Goal: Task Accomplishment & Management: Manage account settings

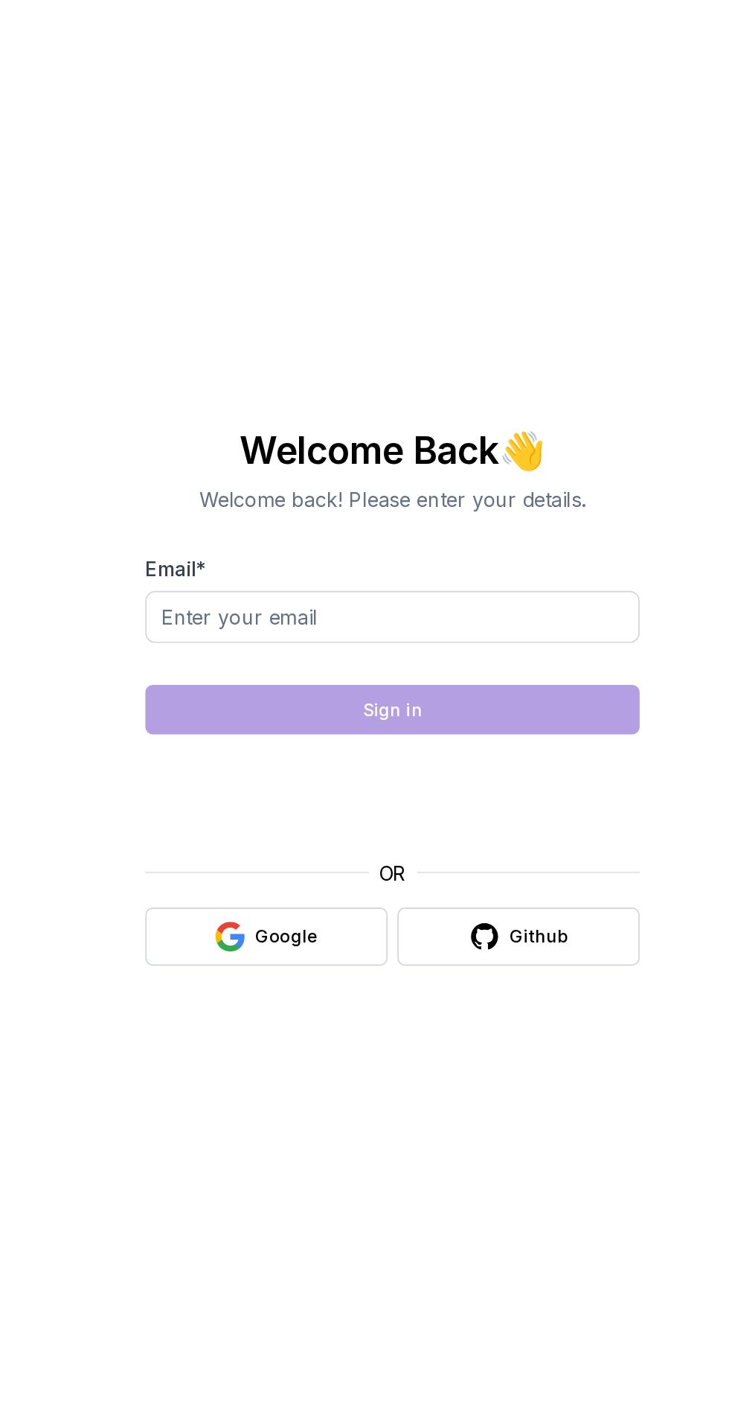
scroll to position [87, 0]
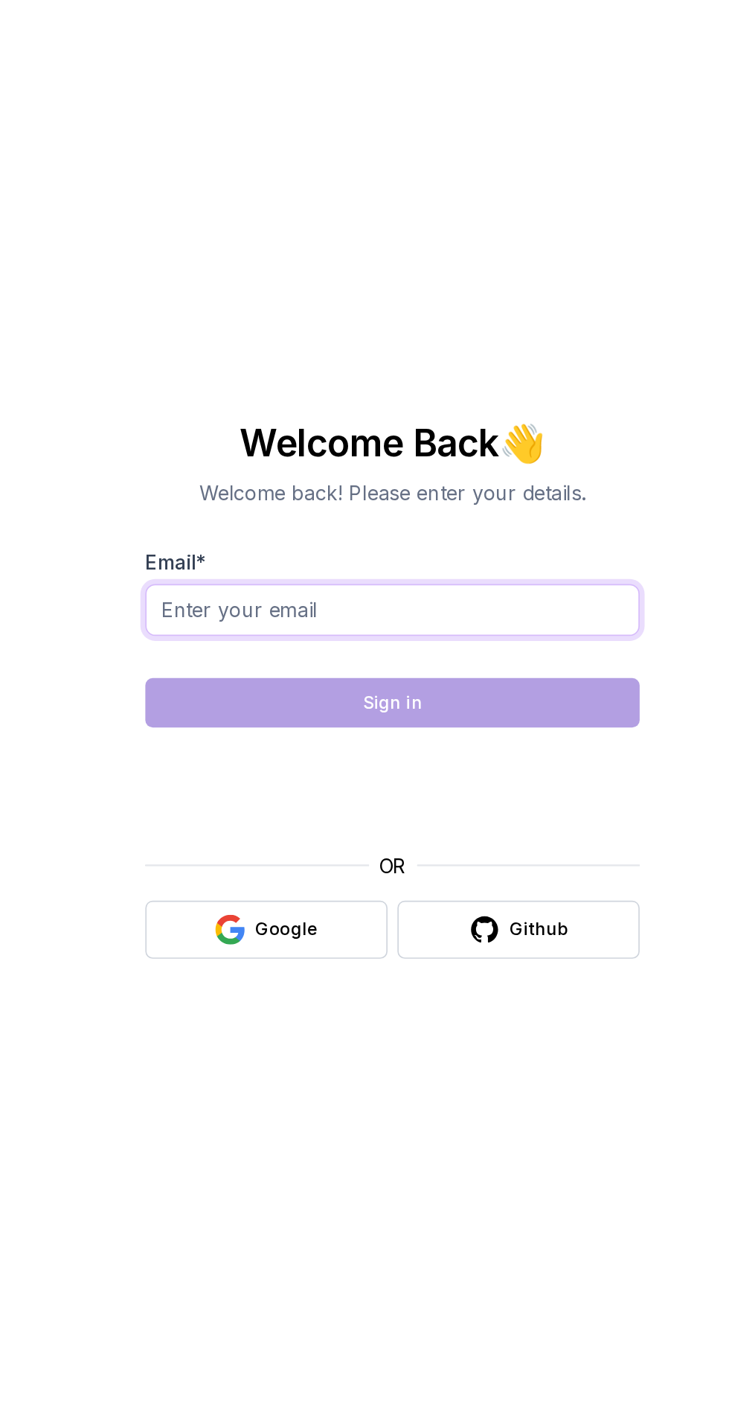
click at [256, 663] on input "Email *" at bounding box center [365, 678] width 298 height 31
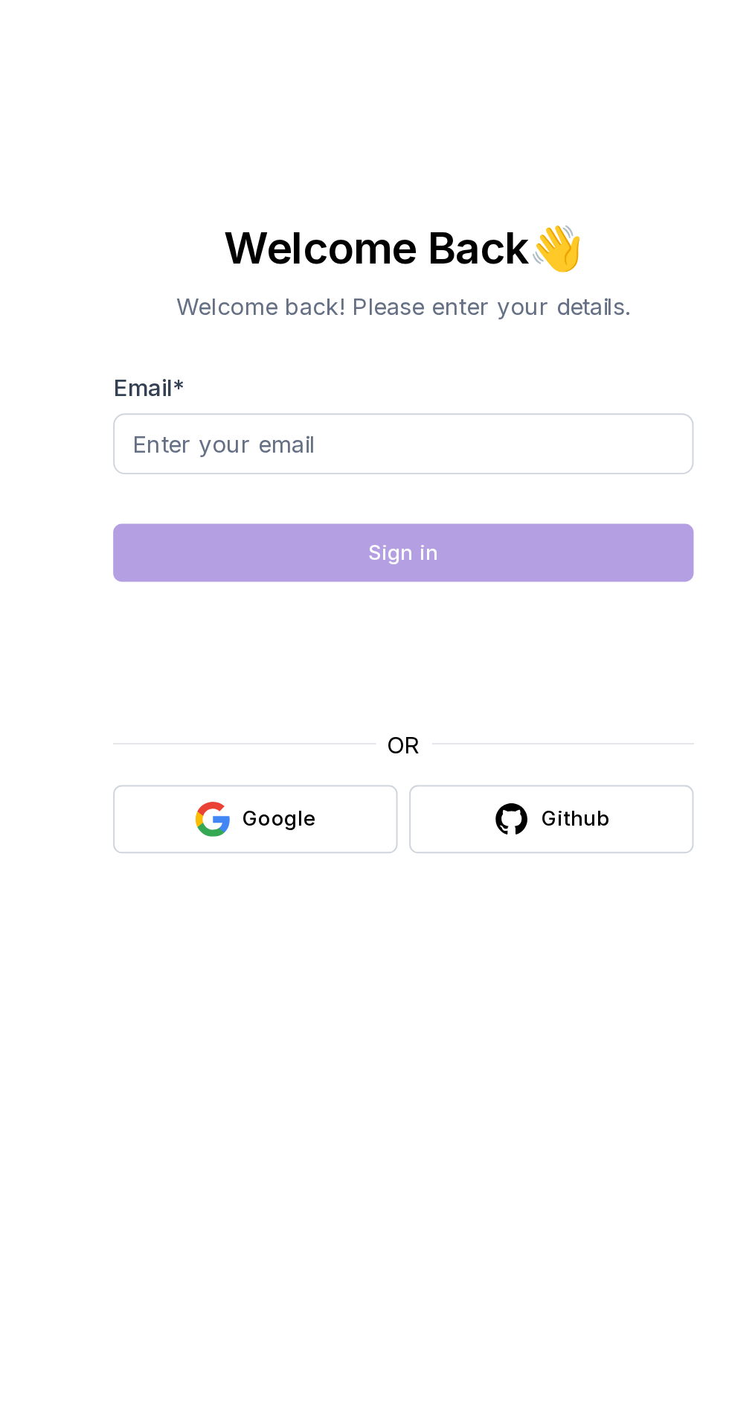
scroll to position [6, 0]
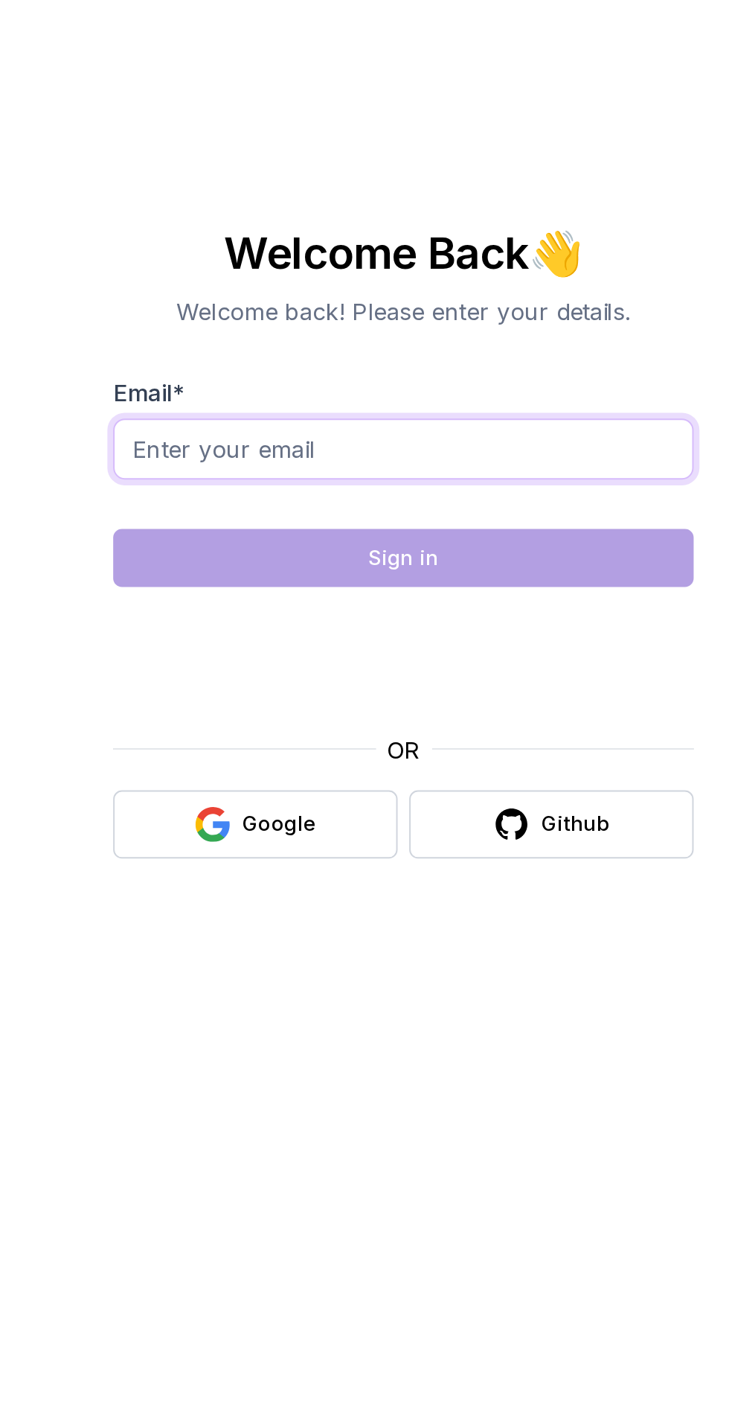
click at [256, 694] on input "Email *" at bounding box center [365, 678] width 298 height 31
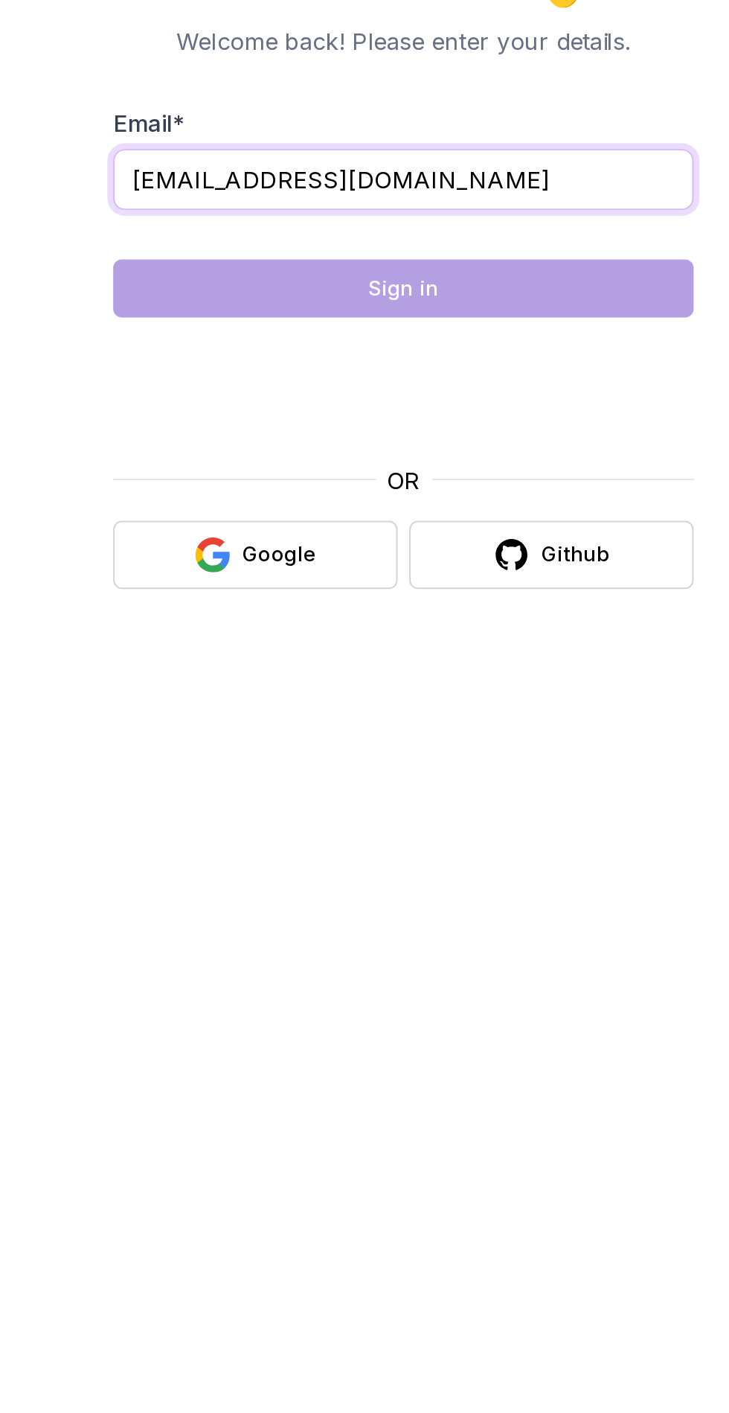
type input "satyavagicharla0507@gmail.com"
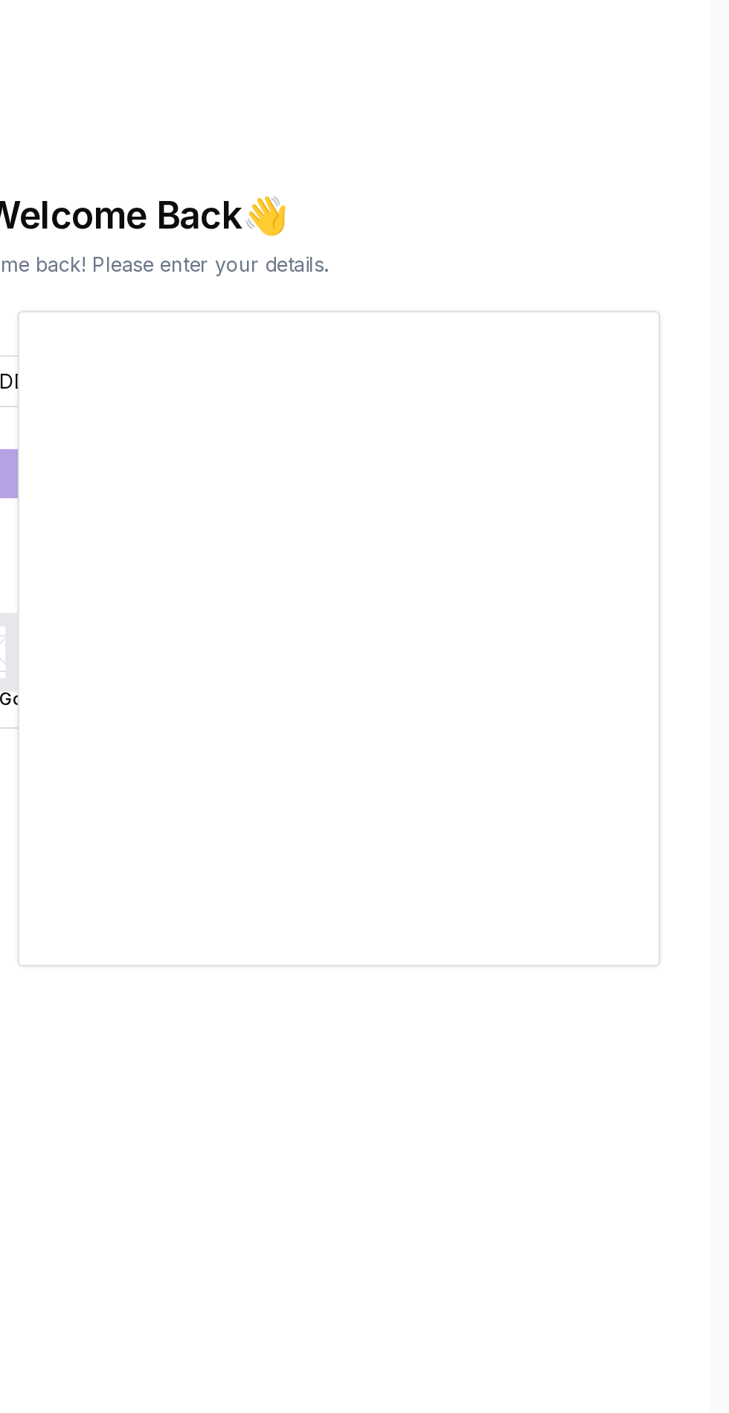
scroll to position [0, 0]
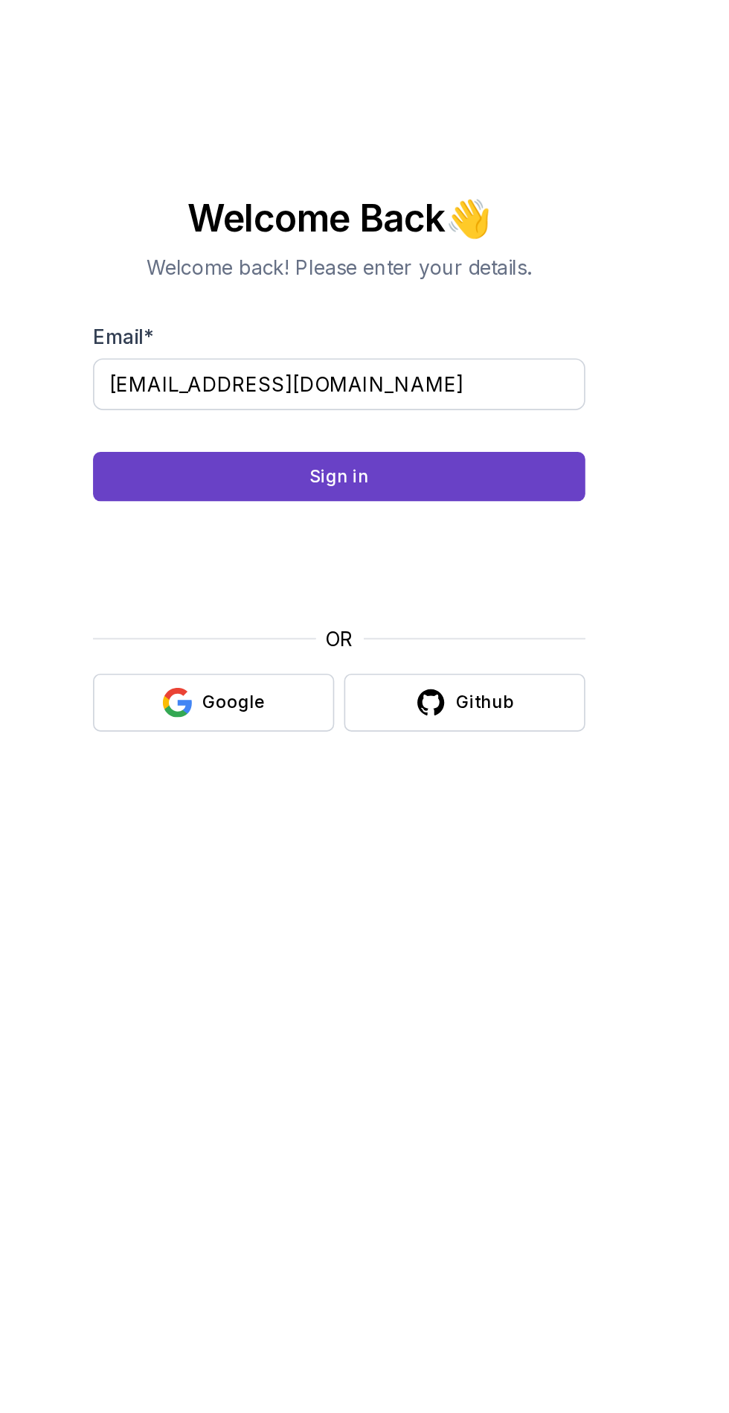
click at [232, 750] on button "Sign in" at bounding box center [365, 735] width 298 height 30
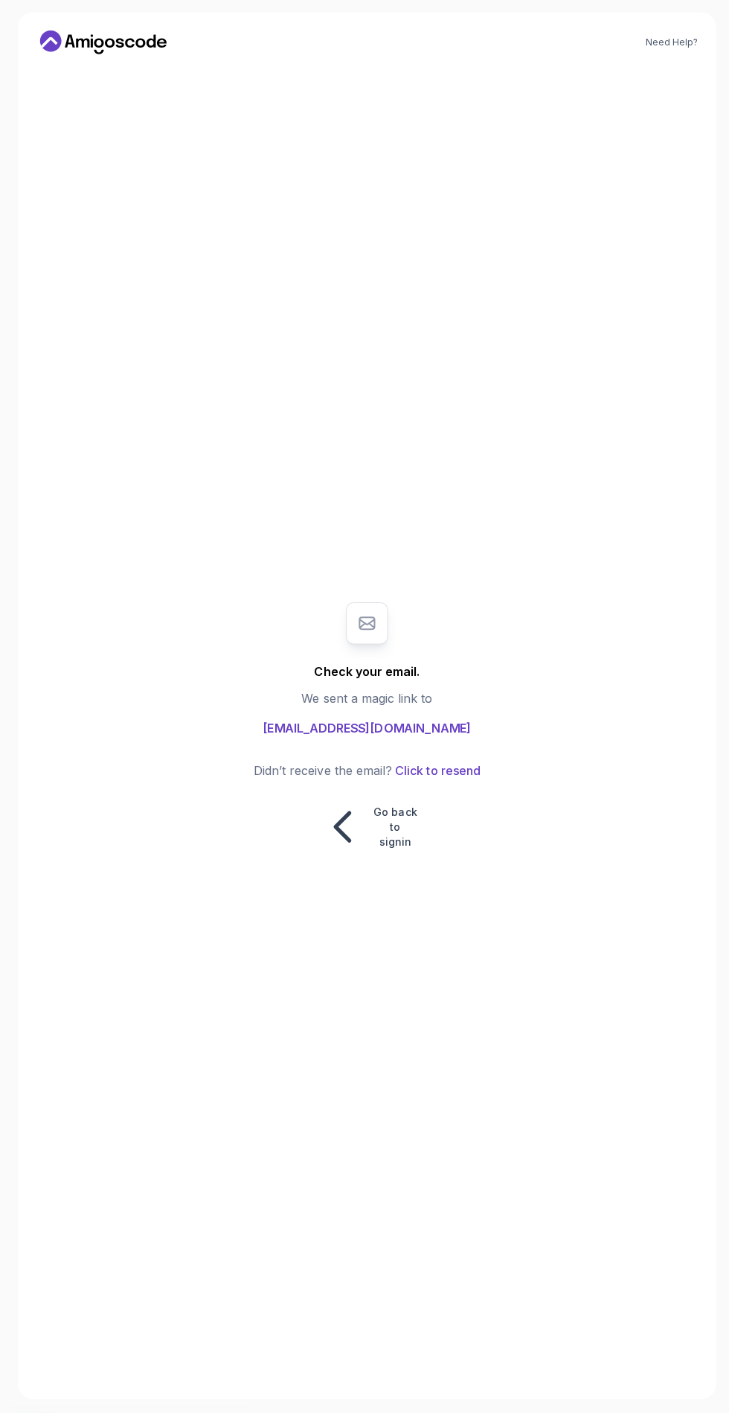
click at [374, 849] on p "Go back to signin" at bounding box center [393, 827] width 45 height 45
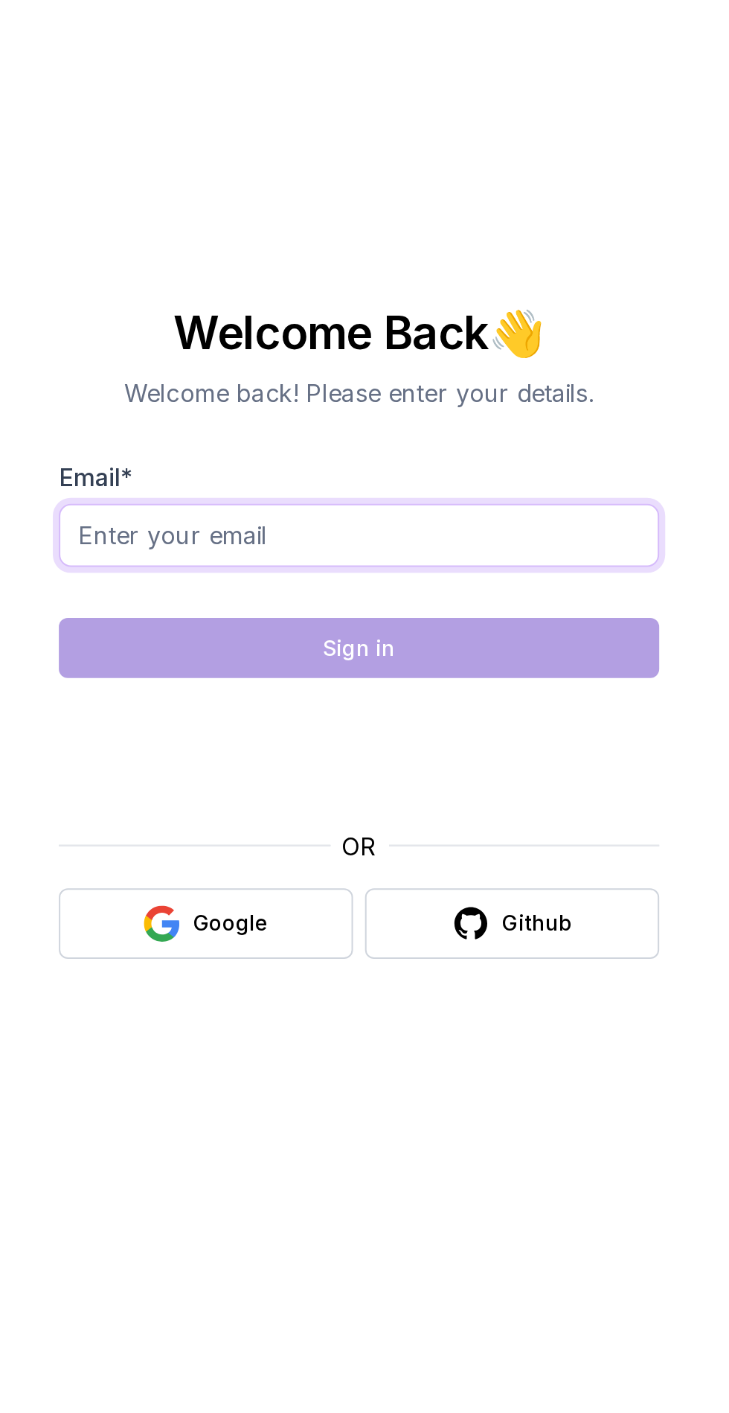
click at [264, 694] on input "Email *" at bounding box center [365, 678] width 298 height 31
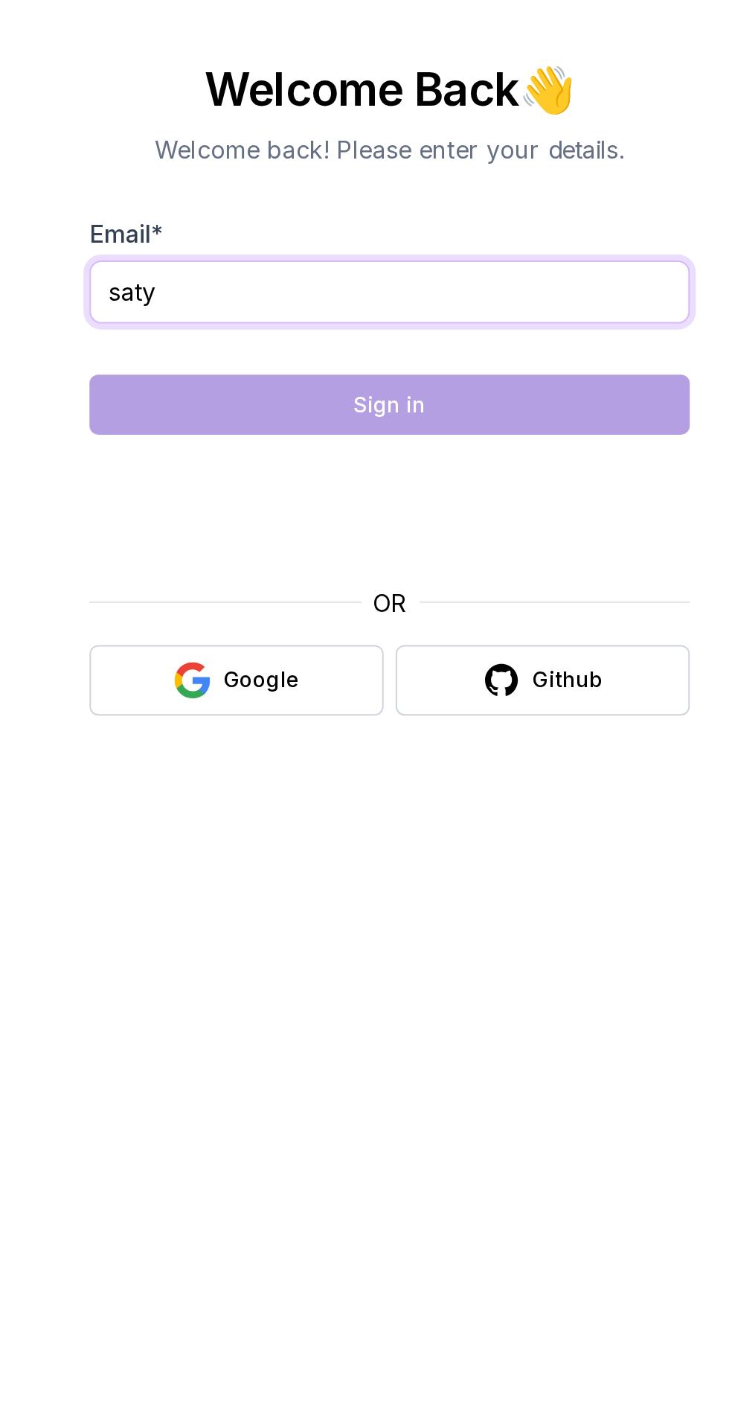
type input "saty"
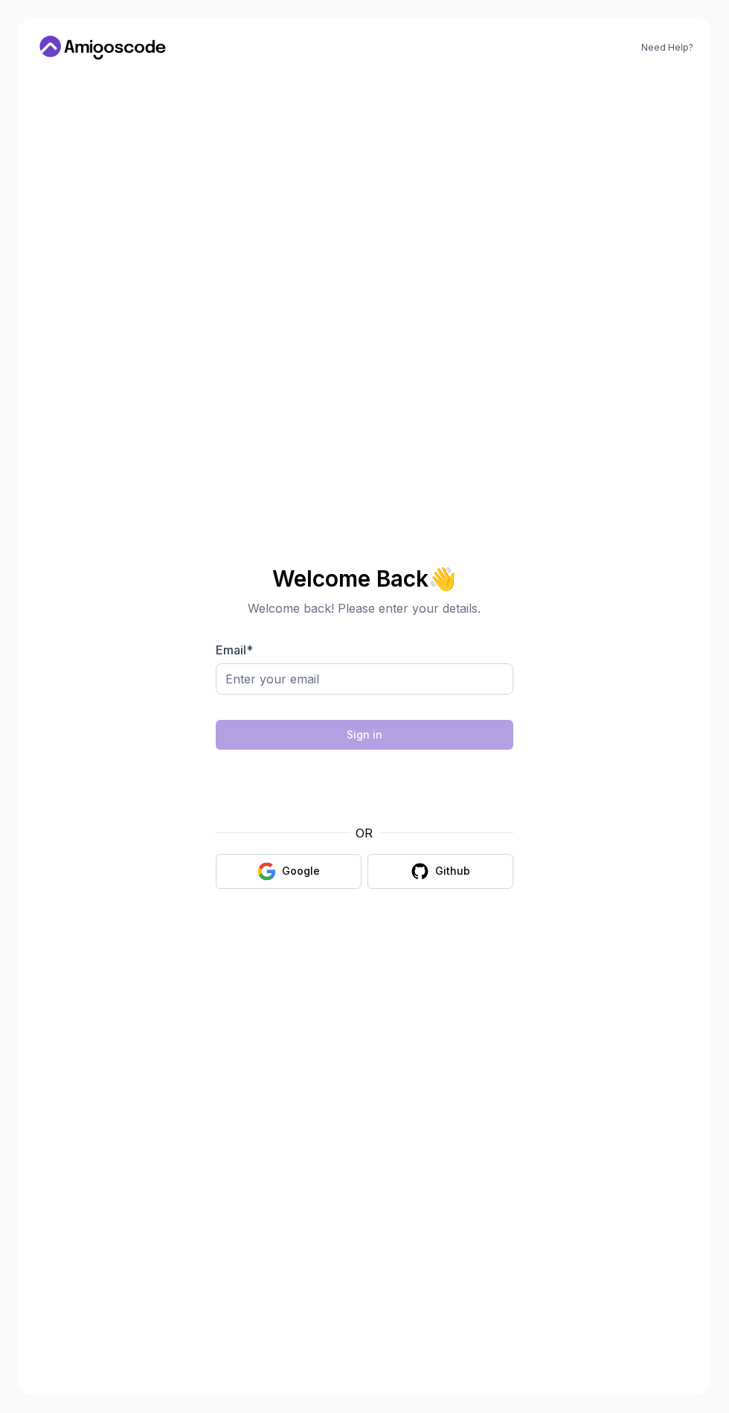
scroll to position [94, 0]
click at [249, 642] on label "Email *" at bounding box center [234, 649] width 37 height 15
click at [249, 663] on input "Email *" at bounding box center [365, 678] width 298 height 31
